Goal: Information Seeking & Learning: Find specific fact

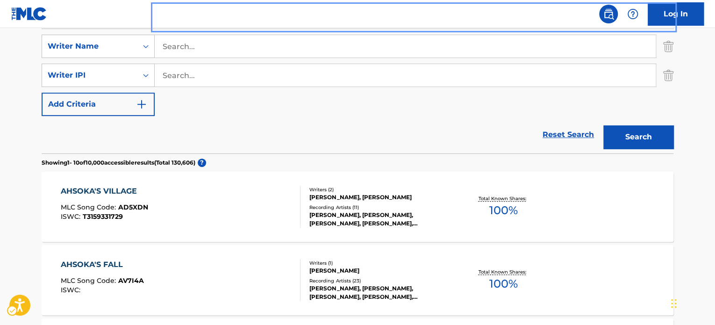
scroll to position [201, 0]
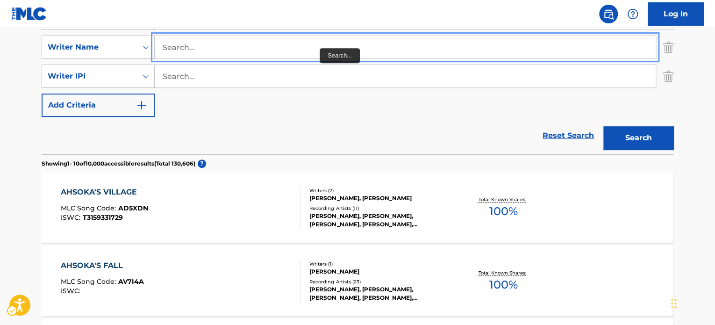
drag, startPoint x: 344, startPoint y: 93, endPoint x: 320, endPoint y: 48, distance: 51.0
click at [320, 48] on input "Search..." at bounding box center [405, 47] width 501 height 22
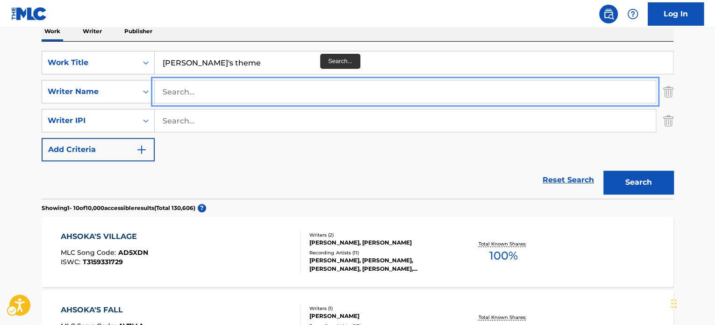
scroll to position [157, 0]
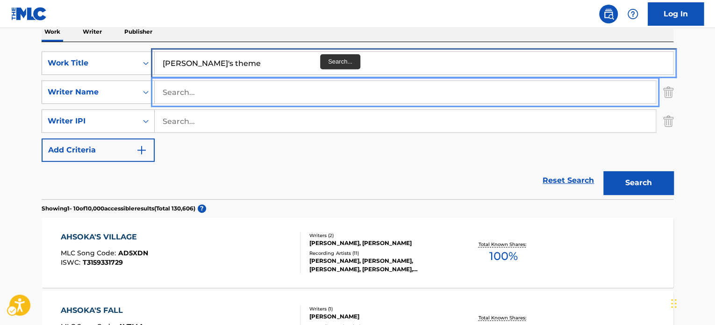
click at [365, 54] on input "[PERSON_NAME]'s theme" at bounding box center [414, 63] width 518 height 22
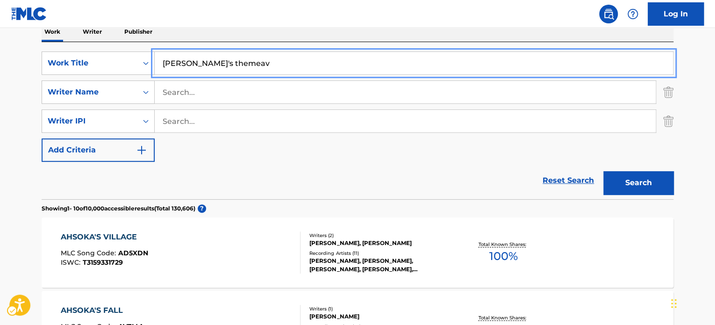
paste input "lives"
click at [603, 171] on button "Search" at bounding box center [638, 182] width 70 height 23
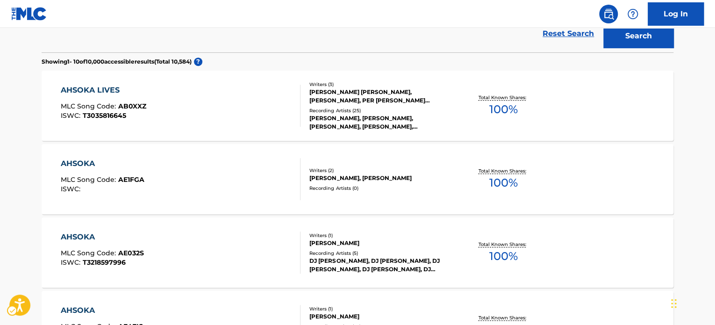
scroll to position [0, 0]
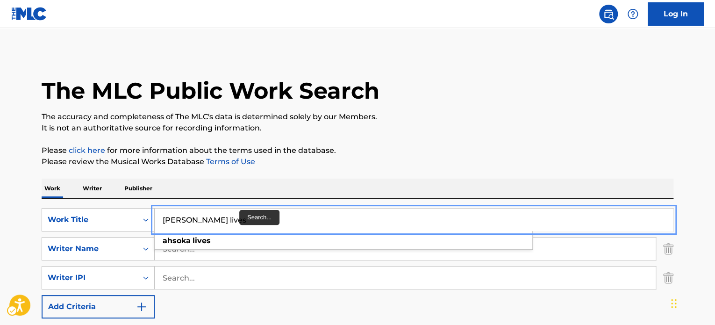
click at [236, 217] on input "[PERSON_NAME] lives" at bounding box center [414, 219] width 518 height 22
paste input "revenge of the sith"
type input "revenge of the sith"
click at [463, 145] on p "Please click here | New Window for more information about the terms used in the…" at bounding box center [358, 150] width 632 height 11
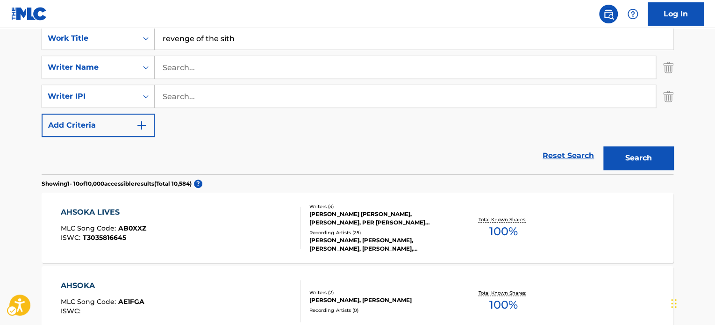
scroll to position [179, 0]
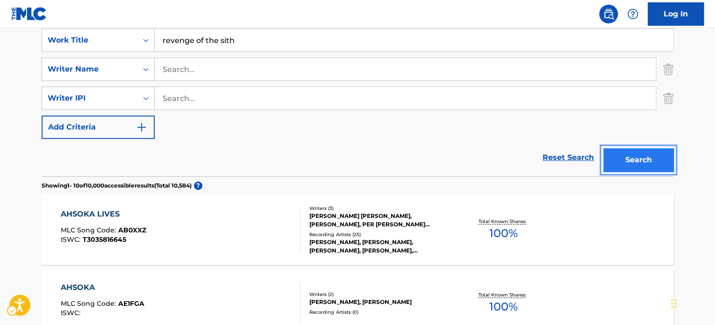
click at [651, 159] on button "Search" at bounding box center [638, 159] width 70 height 23
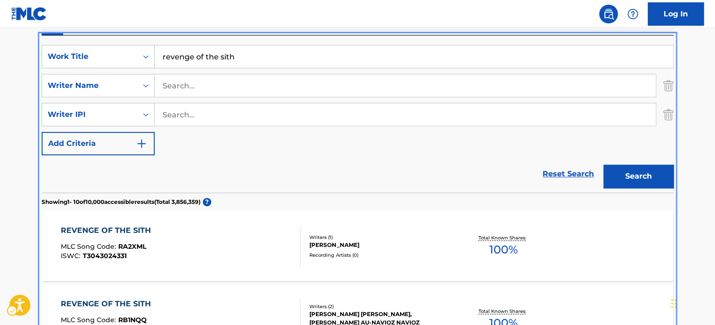
scroll to position [159, 0]
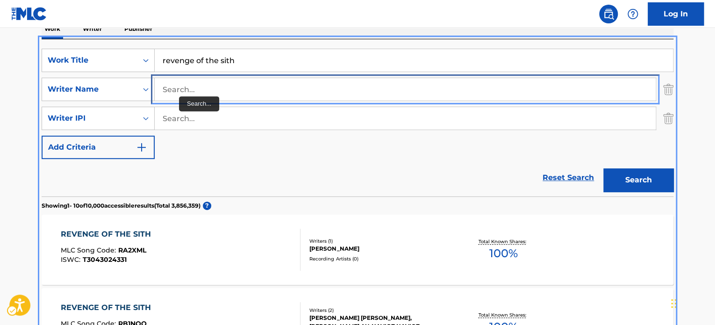
click at [172, 86] on input "Search..." at bounding box center [405, 89] width 501 height 22
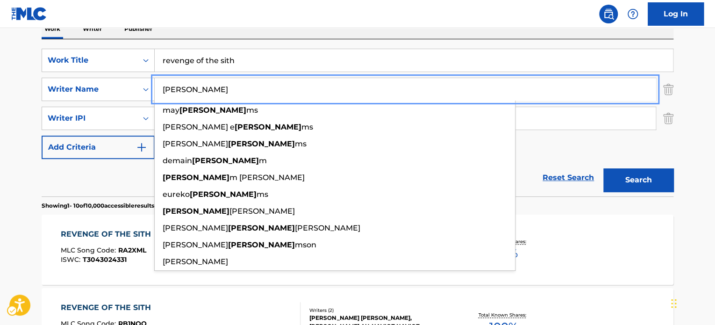
type input "[PERSON_NAME]"
click at [42, 136] on button "Add Criteria" at bounding box center [98, 147] width 113 height 23
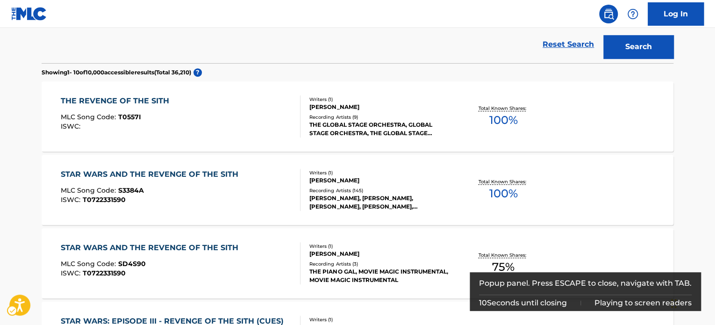
scroll to position [323, 0]
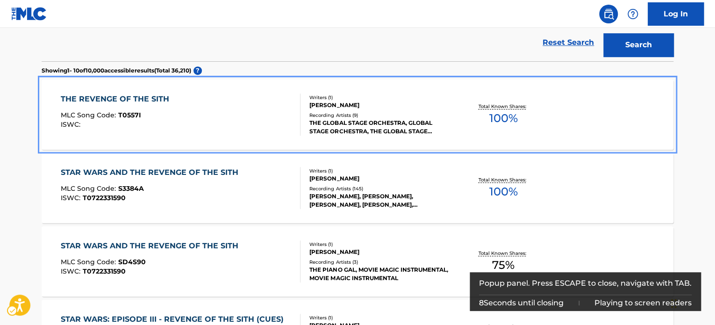
click at [206, 132] on div "THE REVENGE OF THE SITH MLC Song Code : T0557I ISWC :" at bounding box center [181, 114] width 240 height 42
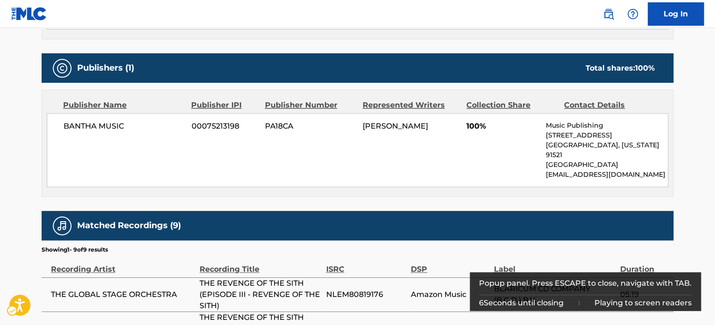
scroll to position [583, 0]
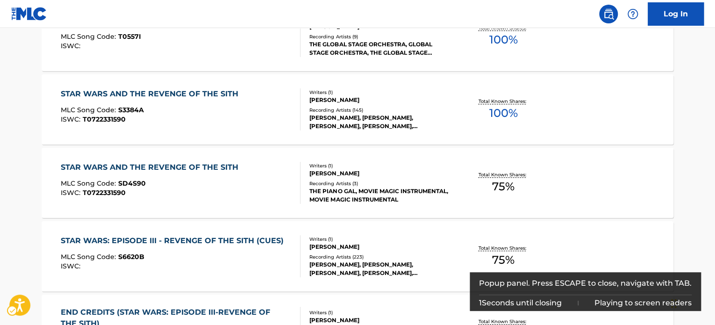
scroll to position [400, 0]
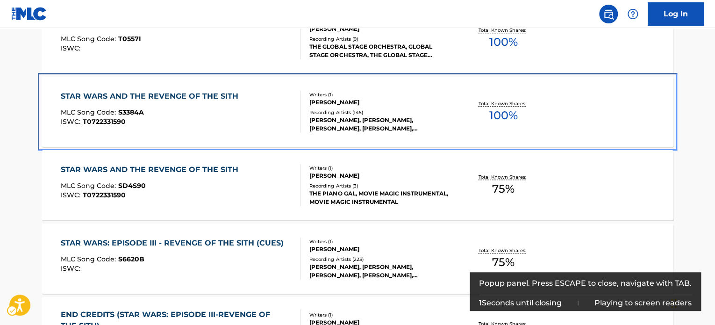
click at [230, 112] on div "MLC Song Code : S3384A" at bounding box center [152, 113] width 182 height 9
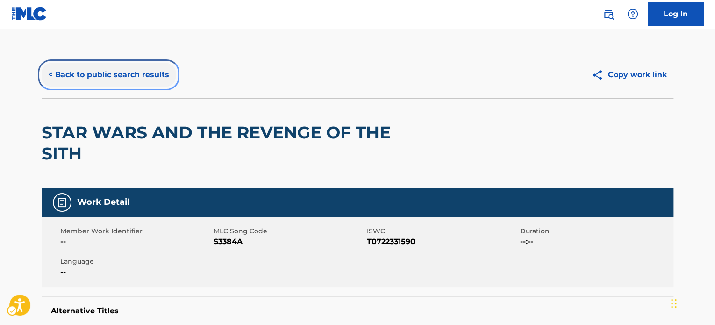
click at [152, 78] on button "< Back to public search results" at bounding box center [109, 74] width 134 height 23
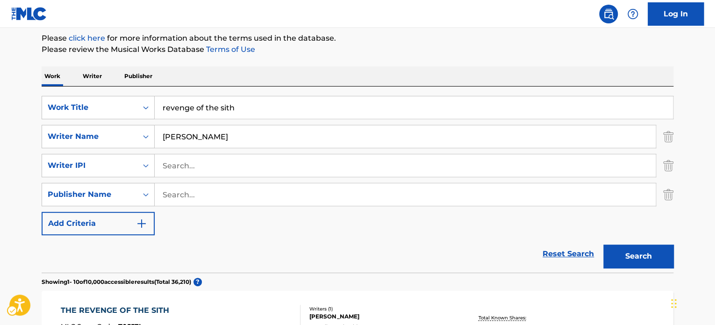
scroll to position [53, 0]
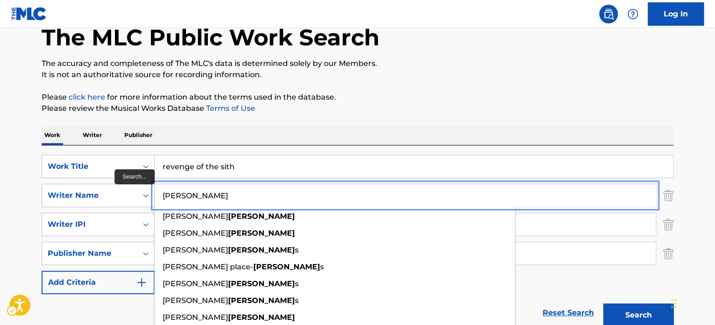
type input "[PERSON_NAME]"
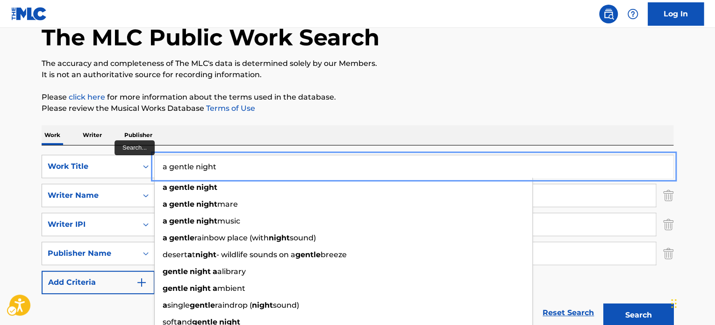
type input "a gentle night"
click at [603, 303] on button "Search" at bounding box center [638, 314] width 70 height 23
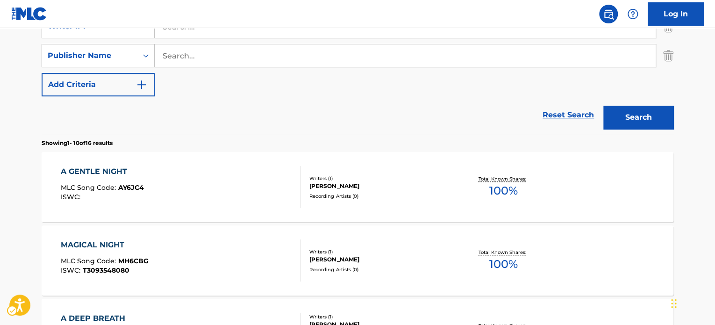
scroll to position [251, 0]
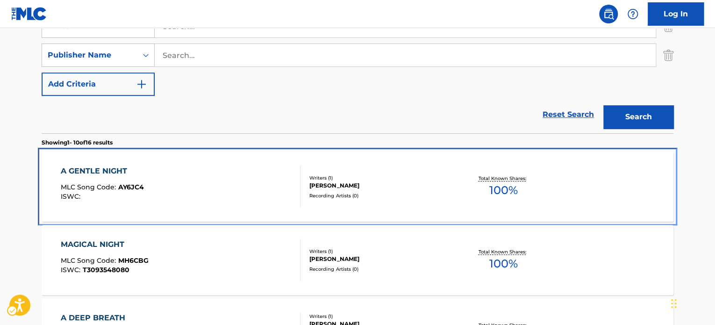
click at [260, 187] on div "A GENTLE NIGHT MLC Song Code : AY6JC4 ISWC :" at bounding box center [181, 186] width 240 height 42
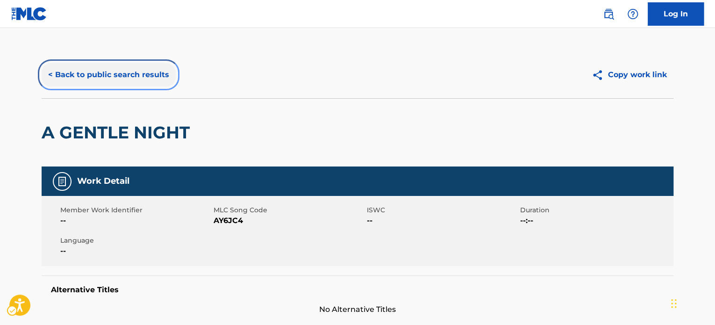
click at [126, 71] on button "< Back to public search results" at bounding box center [109, 74] width 134 height 23
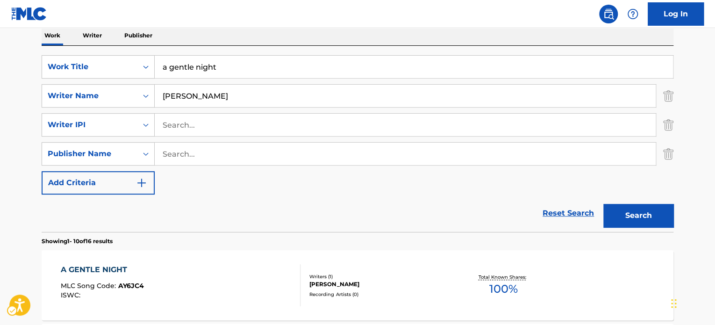
scroll to position [143, 0]
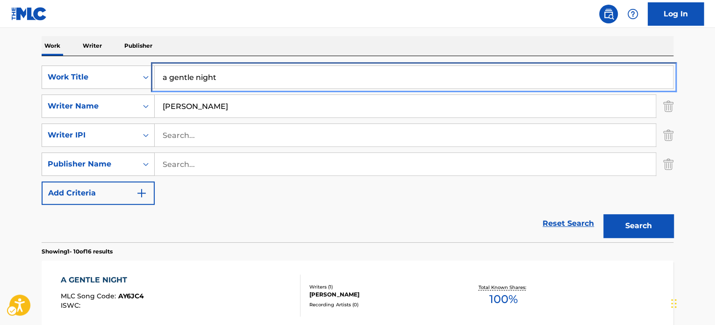
paste input "cactus in the flames"
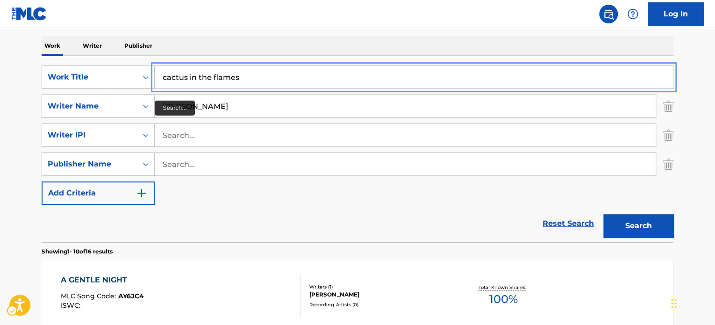
type input "cactus in the flames"
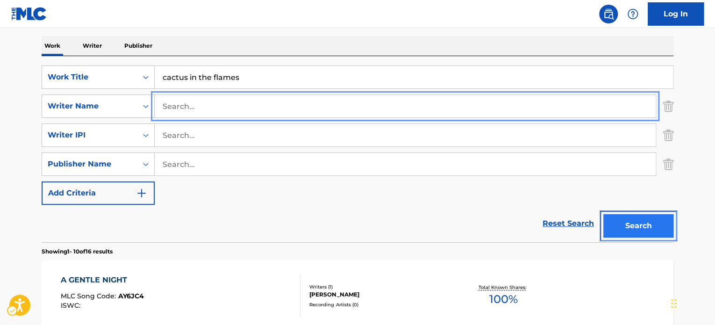
click at [641, 221] on button "Search" at bounding box center [638, 225] width 70 height 23
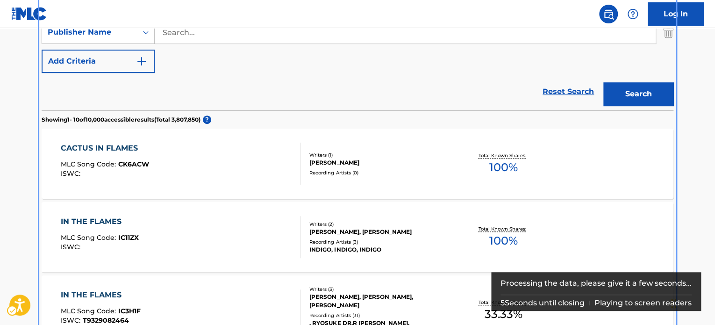
scroll to position [275, 0]
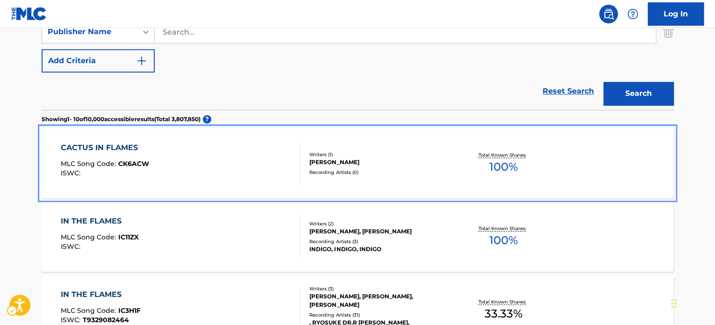
click at [424, 172] on div "Recording Artists ( 0 )" at bounding box center [379, 172] width 141 height 7
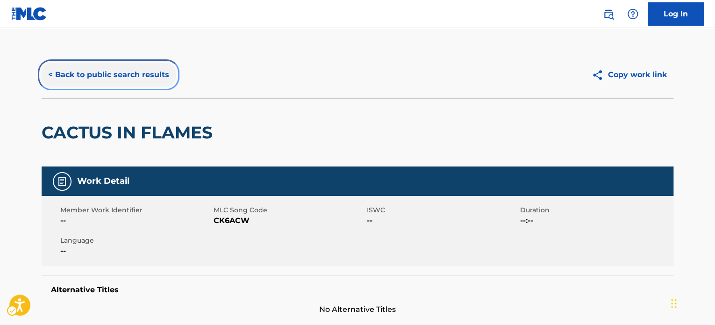
click at [135, 70] on button "< Back to public search results" at bounding box center [109, 74] width 134 height 23
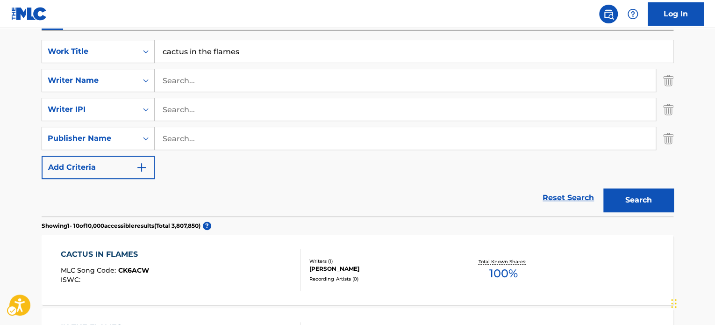
scroll to position [113, 0]
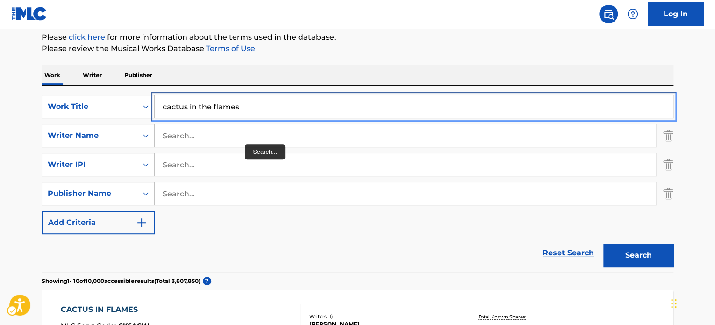
paste input "EL PASO DEL DIABLO"
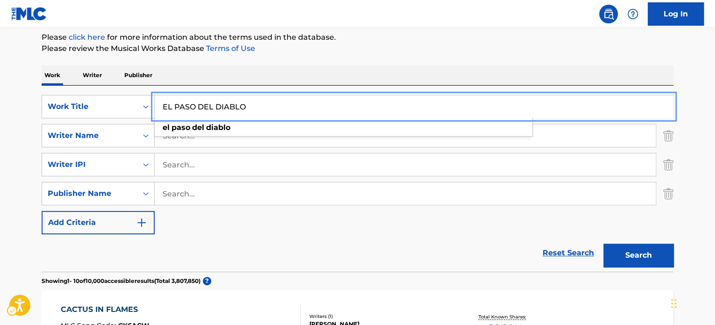
type input "EL PASO DEL DIABLO"
click at [615, 241] on div "Search" at bounding box center [636, 252] width 75 height 37
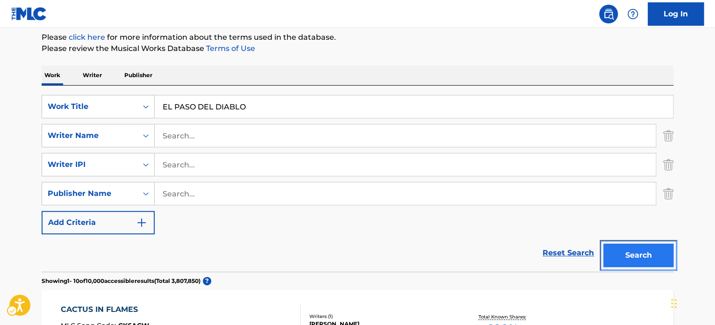
click at [616, 244] on button "Search" at bounding box center [638, 255] width 70 height 23
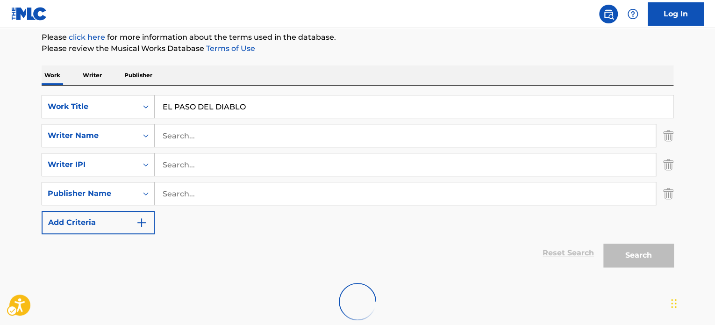
click at [620, 249] on div "Search" at bounding box center [636, 252] width 75 height 37
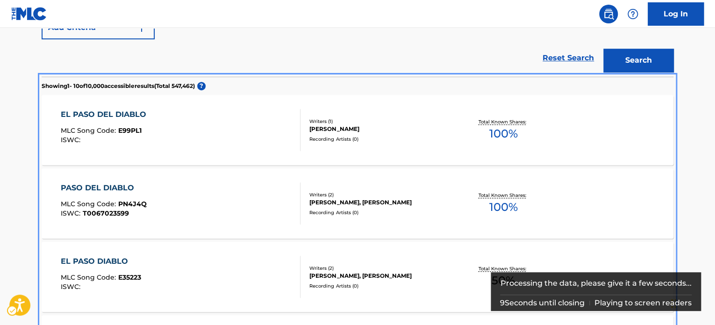
scroll to position [308, 0]
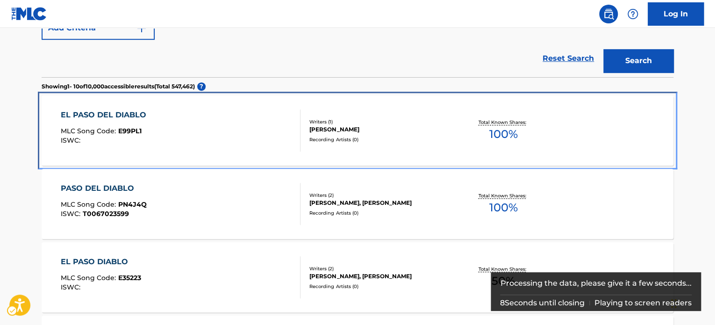
click at [439, 138] on div "Recording Artists ( 0 )" at bounding box center [379, 139] width 141 height 7
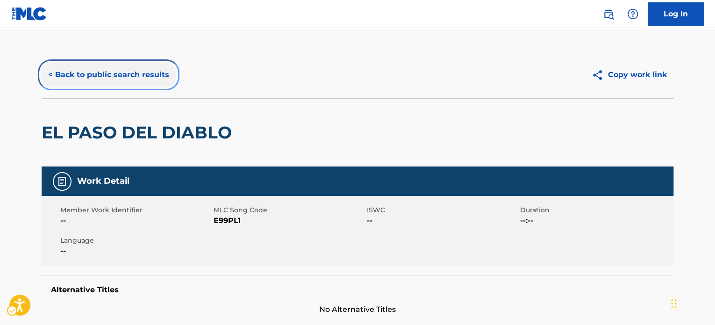
click at [114, 80] on button "< Back to public search results" at bounding box center [109, 74] width 134 height 23
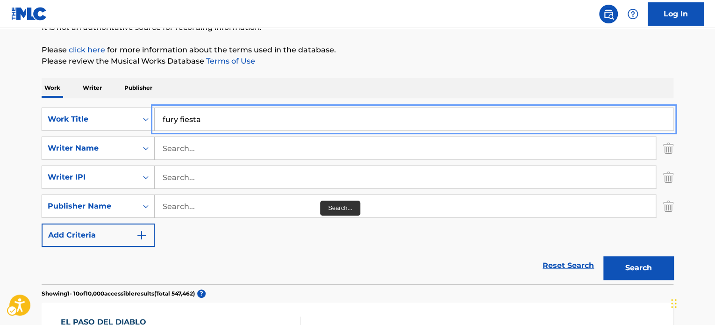
scroll to position [155, 0]
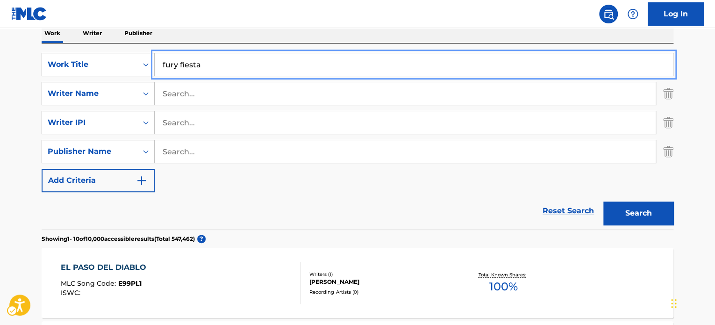
type input "fury fiesta"
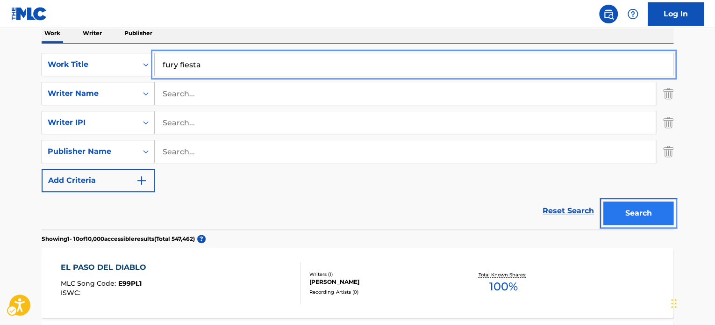
click at [604, 203] on button "Search" at bounding box center [638, 212] width 70 height 23
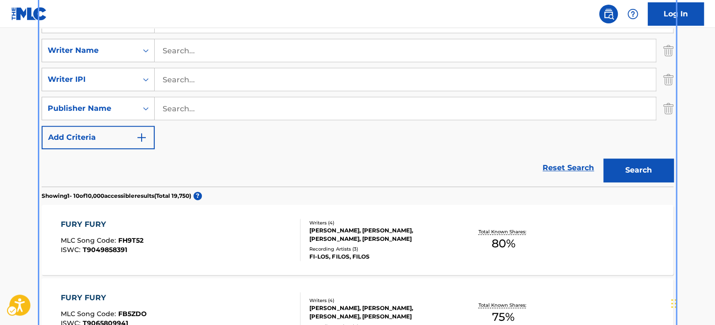
scroll to position [143, 0]
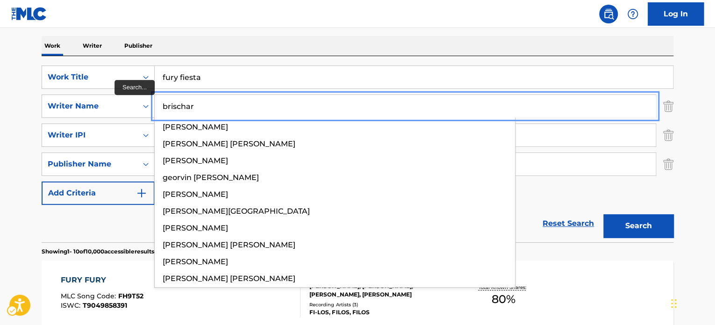
type input "brischar"
click at [603, 214] on button "Search" at bounding box center [638, 225] width 70 height 23
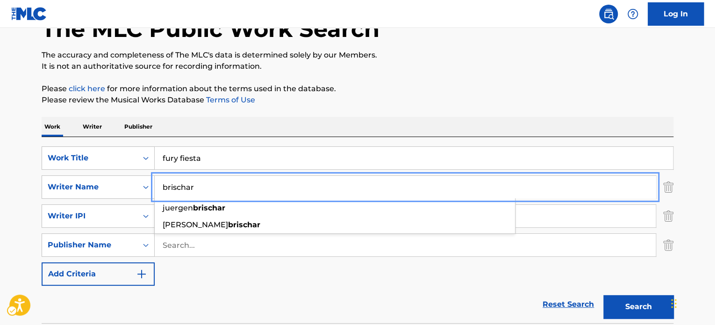
scroll to position [54, 0]
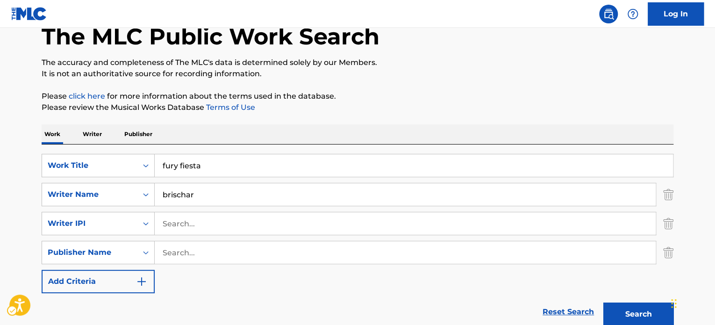
click at [451, 100] on p "Please click here | New Window for more information about the terms used in the…" at bounding box center [358, 96] width 632 height 11
